Goal: Find specific page/section: Find specific page/section

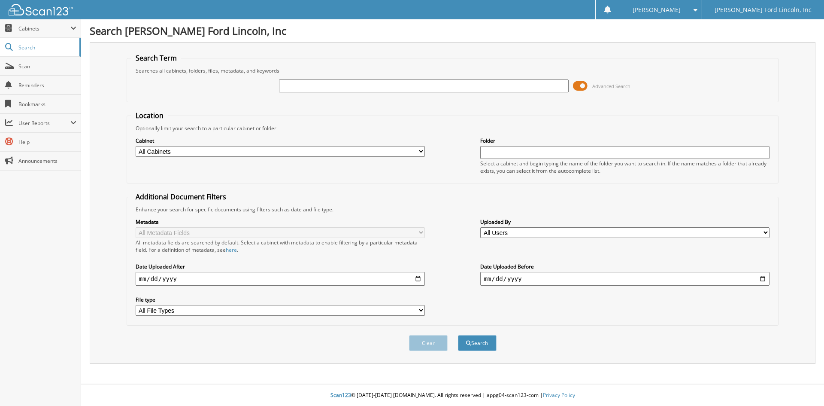
click at [335, 85] on input "text" at bounding box center [423, 85] width 289 height 13
type input "37632"
click at [458, 335] on button "Search" at bounding box center [477, 343] width 39 height 16
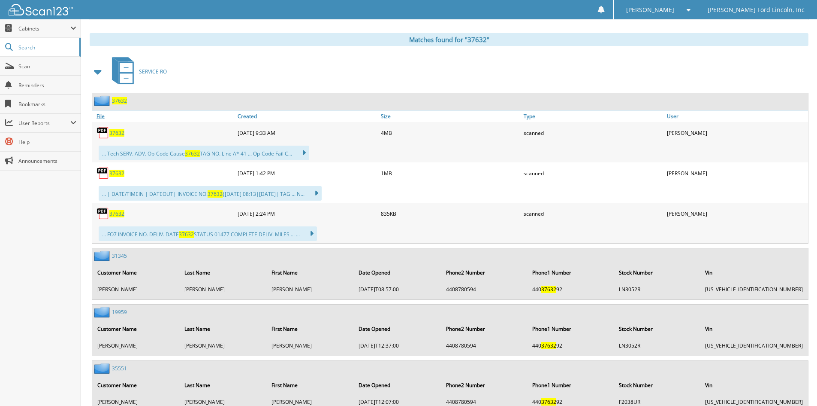
scroll to position [300, 0]
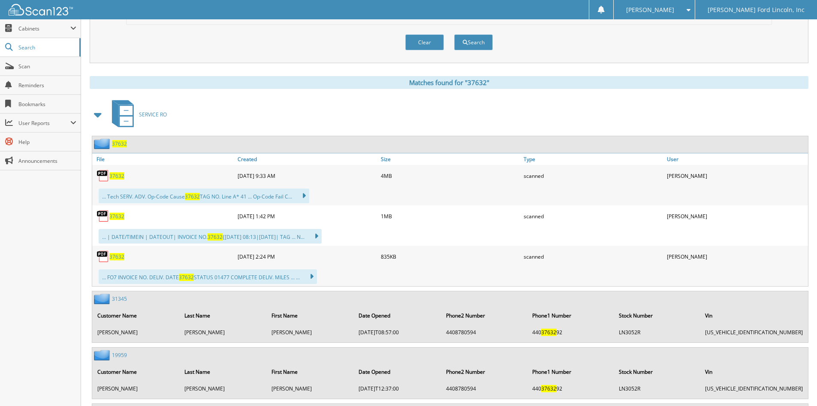
click at [116, 145] on span "37632" at bounding box center [119, 143] width 15 height 7
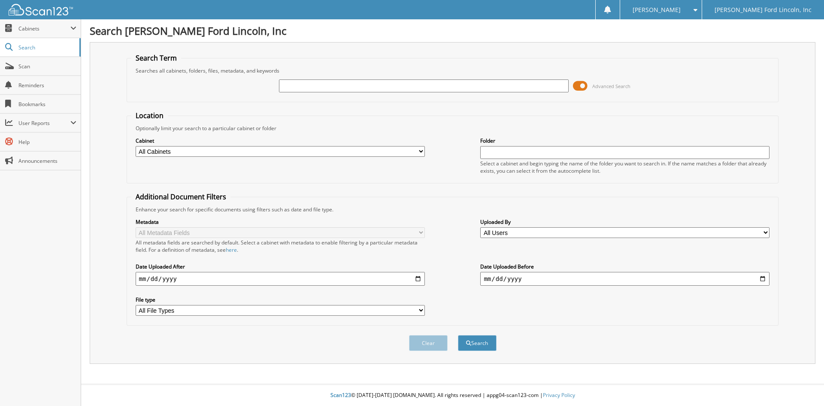
click at [318, 87] on input "text" at bounding box center [423, 85] width 289 height 13
type input "25788"
click at [478, 344] on button "Search" at bounding box center [477, 343] width 39 height 16
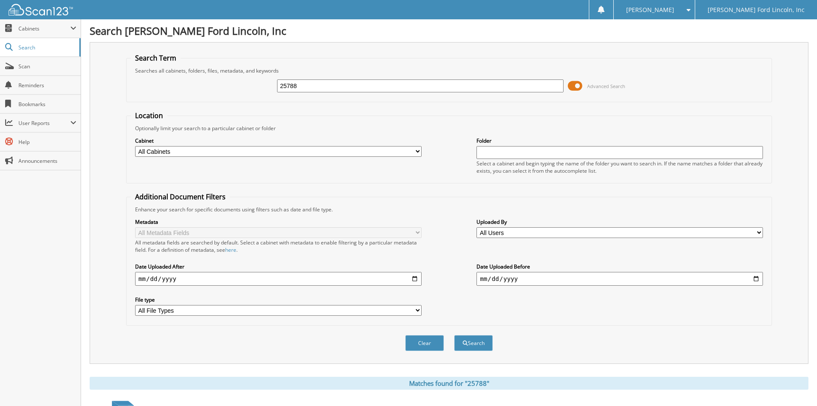
click at [759, 233] on select "All Users [PERSON_NAME] [PERSON_NAME] [PERSON_NAME] [PERSON_NAME] [PERSON_NAME]…" at bounding box center [620, 232] width 287 height 11
select select "72098"
click at [477, 227] on select "All Users [PERSON_NAME] [PERSON_NAME] [PERSON_NAME] [PERSON_NAME] [PERSON_NAME]…" at bounding box center [620, 232] width 287 height 11
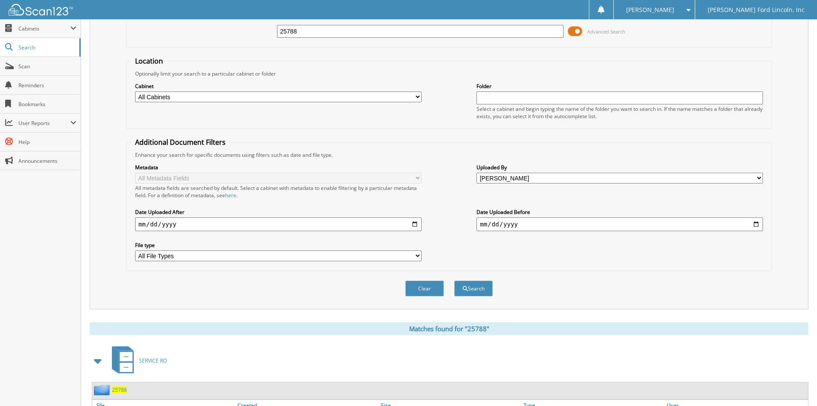
scroll to position [86, 0]
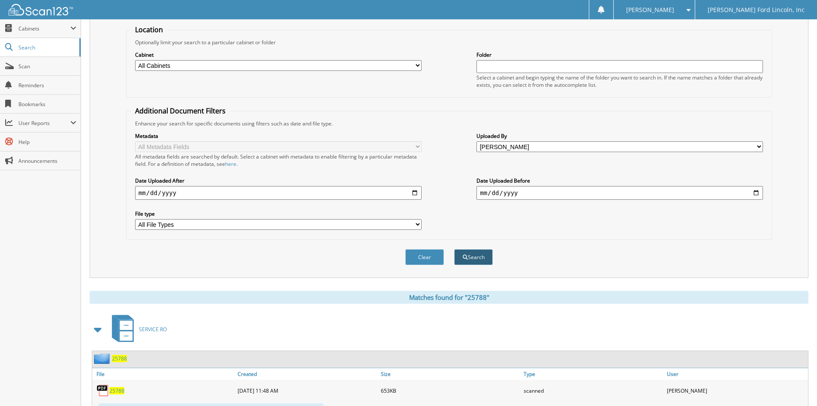
click at [477, 259] on button "Search" at bounding box center [473, 257] width 39 height 16
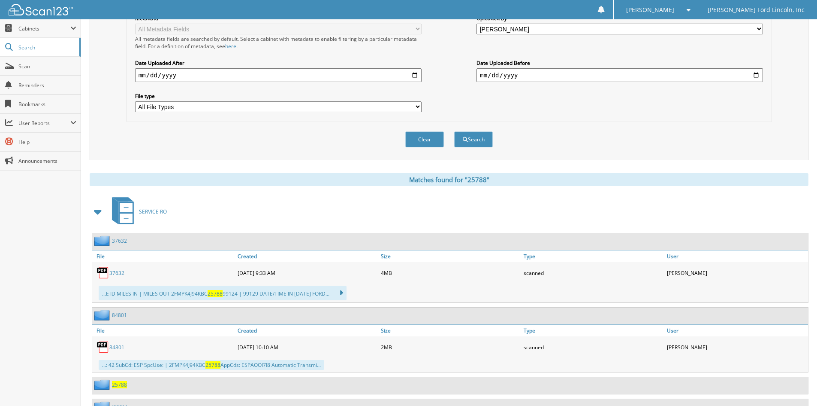
scroll to position [300, 0]
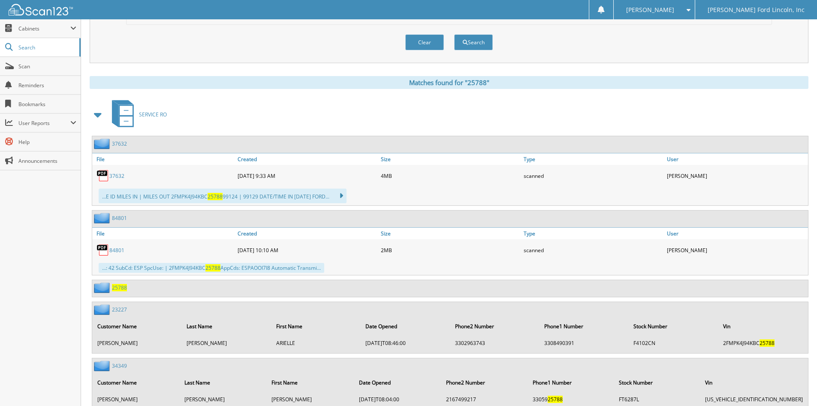
click at [115, 174] on link "37632" at bounding box center [116, 175] width 15 height 7
click at [119, 142] on link "37632" at bounding box center [119, 143] width 15 height 7
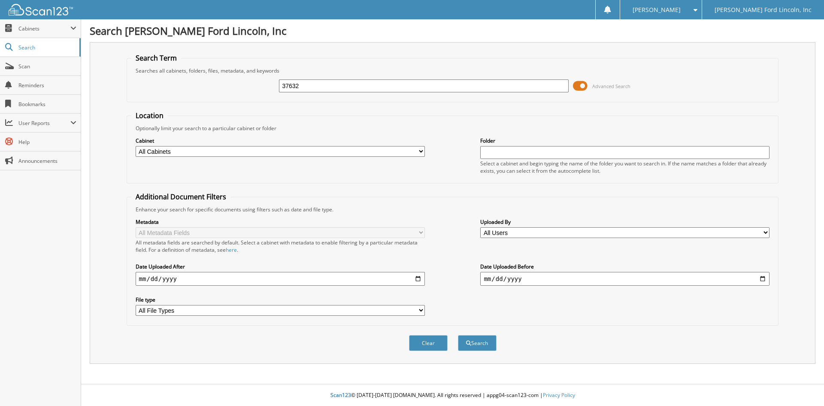
type input "37632"
click at [458, 335] on button "Search" at bounding box center [477, 343] width 39 height 16
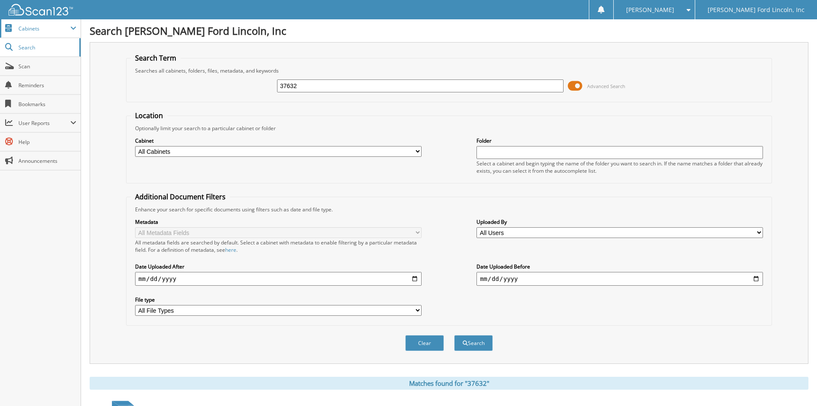
click at [28, 27] on span "Cabinets" at bounding box center [44, 28] width 52 height 7
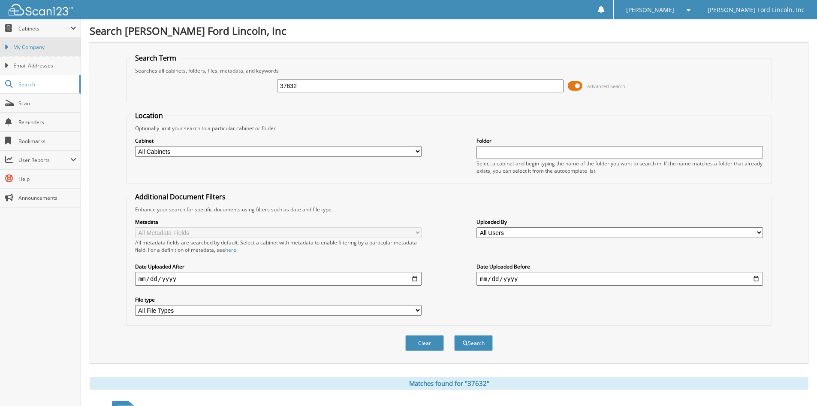
click at [40, 43] on span "My Company" at bounding box center [44, 47] width 63 height 8
